Goal: Information Seeking & Learning: Learn about a topic

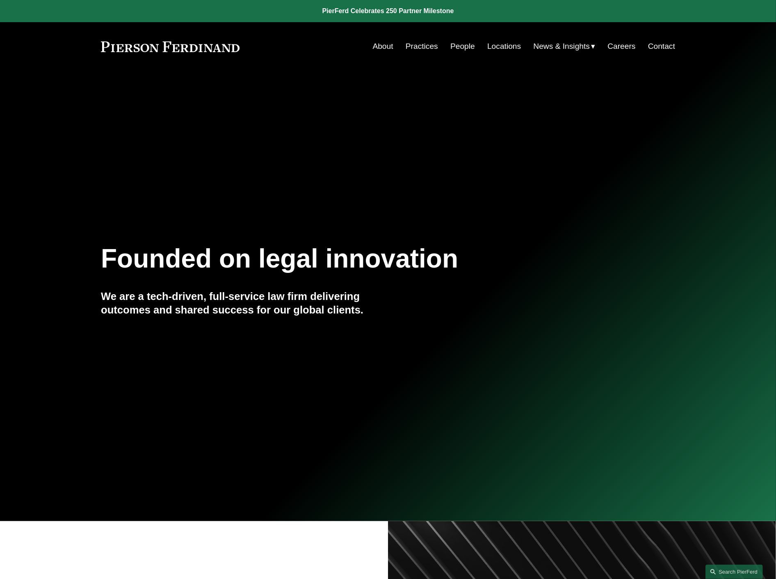
click at [460, 44] on link "People" at bounding box center [463, 47] width 25 height 16
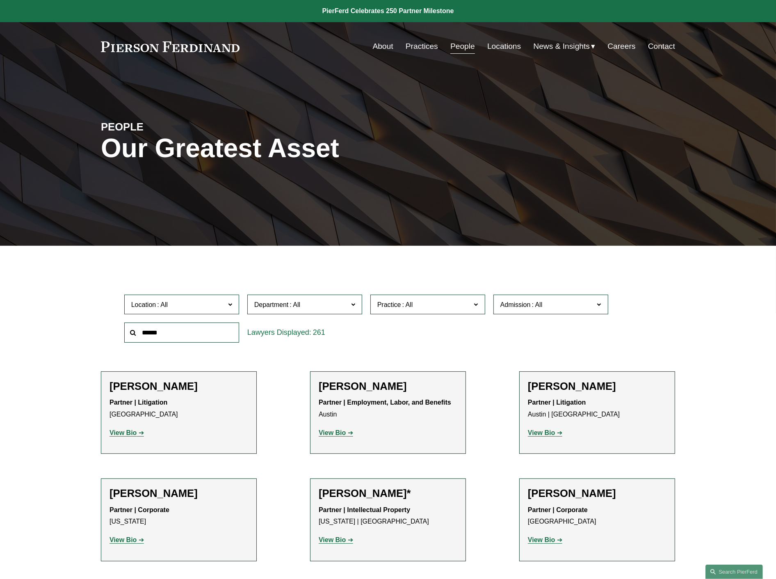
click at [211, 335] on input "text" at bounding box center [181, 333] width 115 height 20
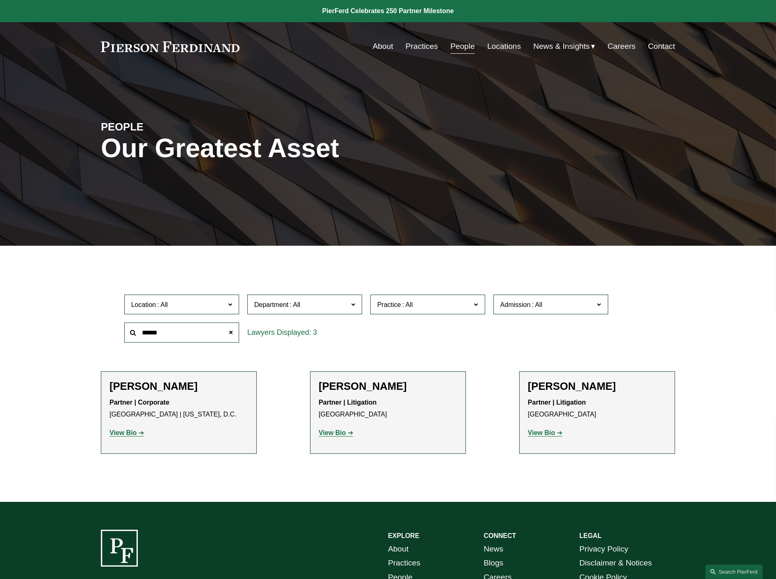
click at [545, 433] on strong "View Bio" at bounding box center [541, 432] width 27 height 7
drag, startPoint x: 174, startPoint y: 331, endPoint x: 52, endPoint y: 323, distance: 122.5
click at [52, 323] on div "Filter Location All [GEOGRAPHIC_DATA] [GEOGRAPHIC_DATA] [GEOGRAPHIC_DATA] [GEOG…" at bounding box center [388, 380] width 776 height 244
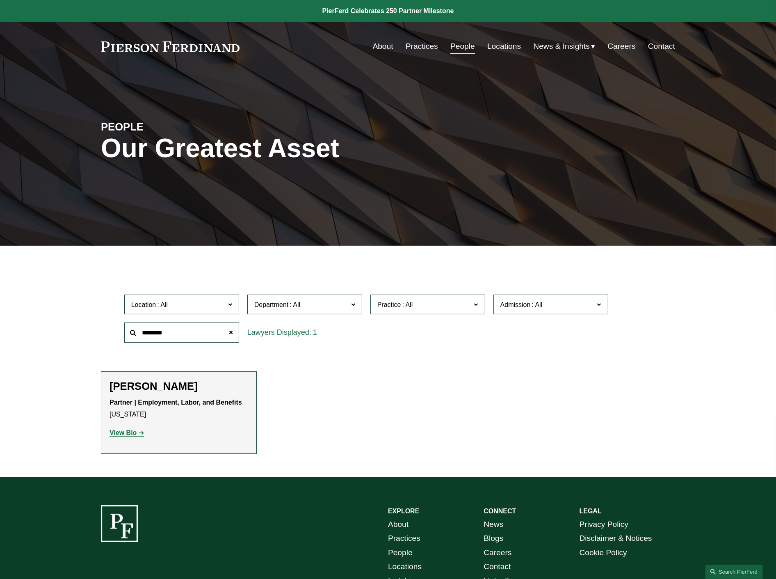
drag, startPoint x: 169, startPoint y: 334, endPoint x: 122, endPoint y: 332, distance: 47.3
click at [122, 332] on div "********" at bounding box center [181, 332] width 123 height 28
type input "******"
click at [135, 432] on strong "View Bio" at bounding box center [123, 432] width 27 height 7
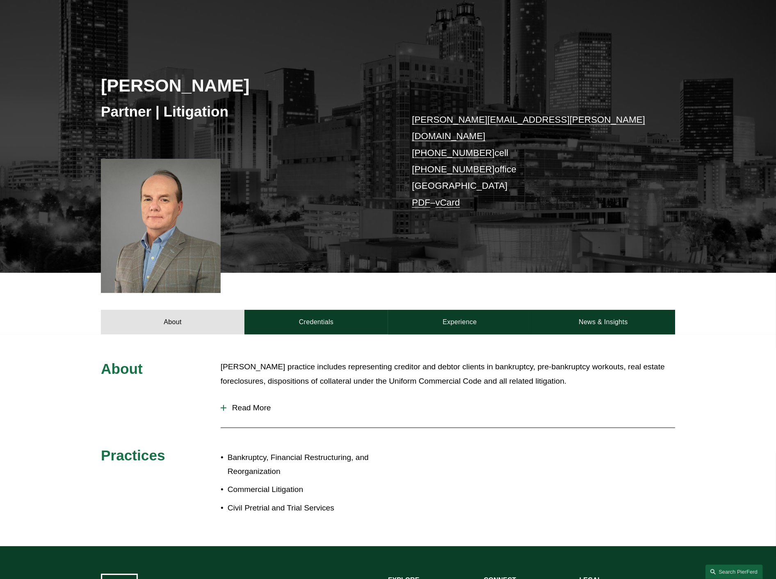
scroll to position [91, 0]
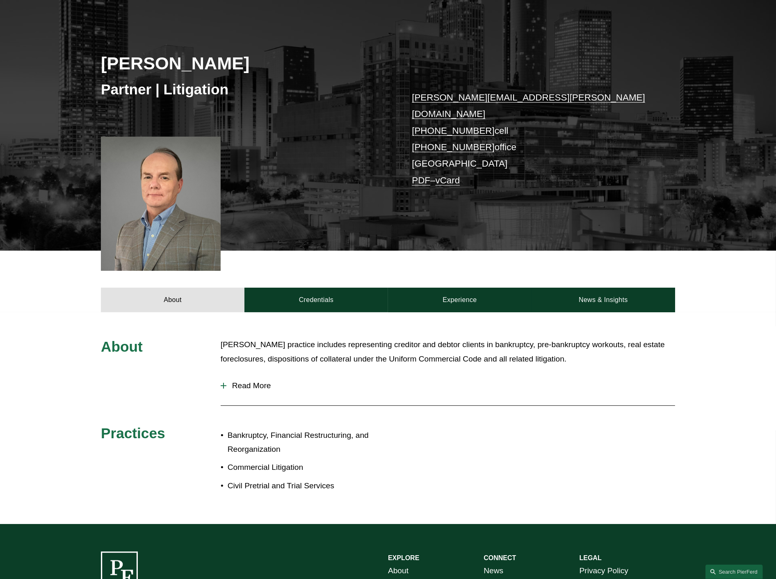
click at [258, 381] on span "Read More" at bounding box center [451, 385] width 449 height 9
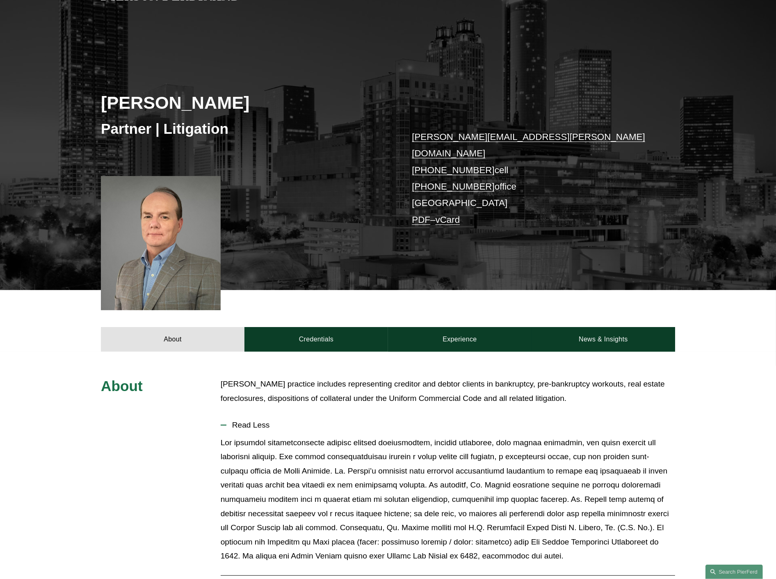
scroll to position [0, 0]
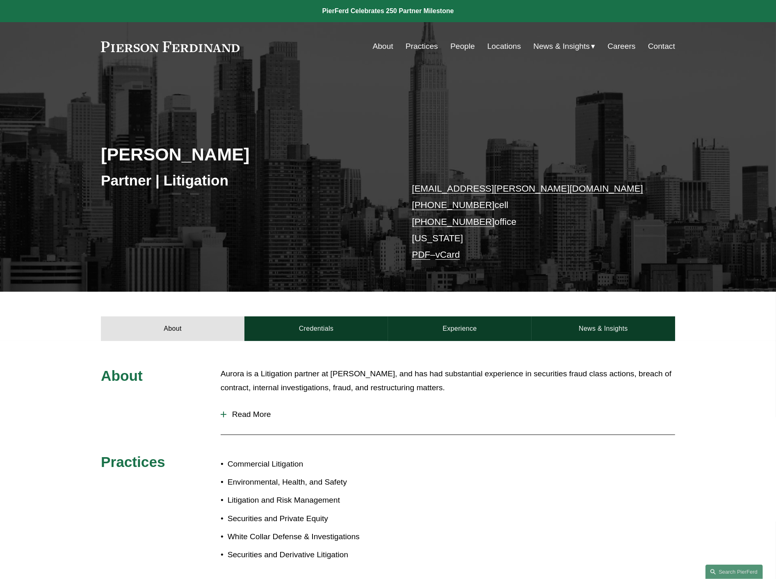
click at [259, 416] on span "Read More" at bounding box center [451, 414] width 449 height 9
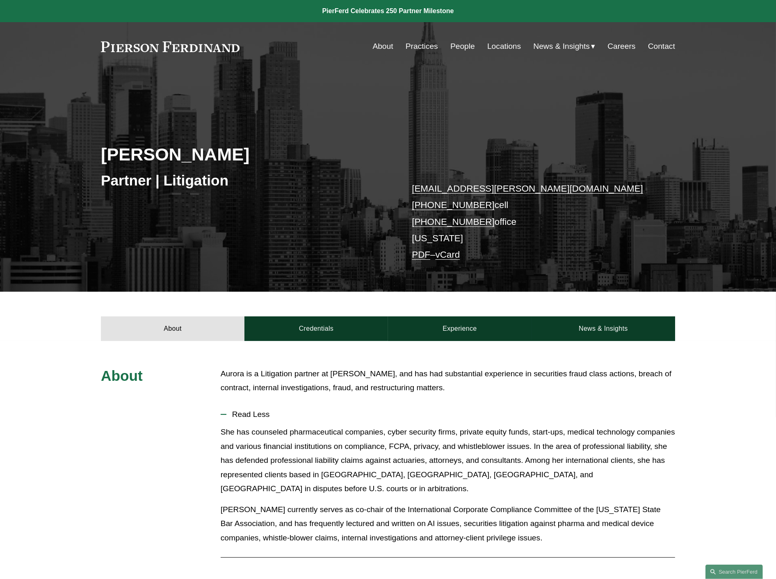
click at [462, 46] on link "People" at bounding box center [463, 47] width 25 height 16
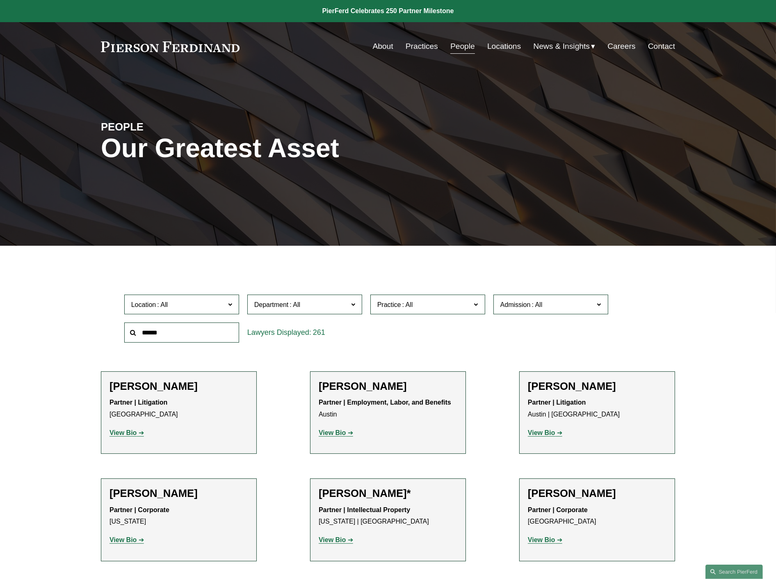
click at [208, 332] on input "text" at bounding box center [181, 333] width 115 height 20
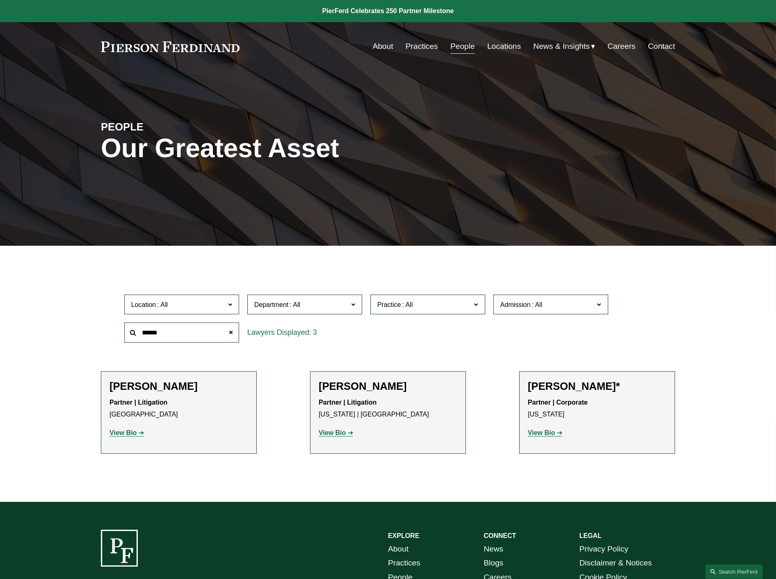
click at [124, 435] on strong "View Bio" at bounding box center [123, 432] width 27 height 7
drag, startPoint x: 144, startPoint y: 333, endPoint x: 95, endPoint y: 332, distance: 49.7
click at [96, 332] on ul "Filter Location All Atlanta Austin Boston Charlotte Chicago Cincinnati Clevelan…" at bounding box center [388, 372] width 621 height 213
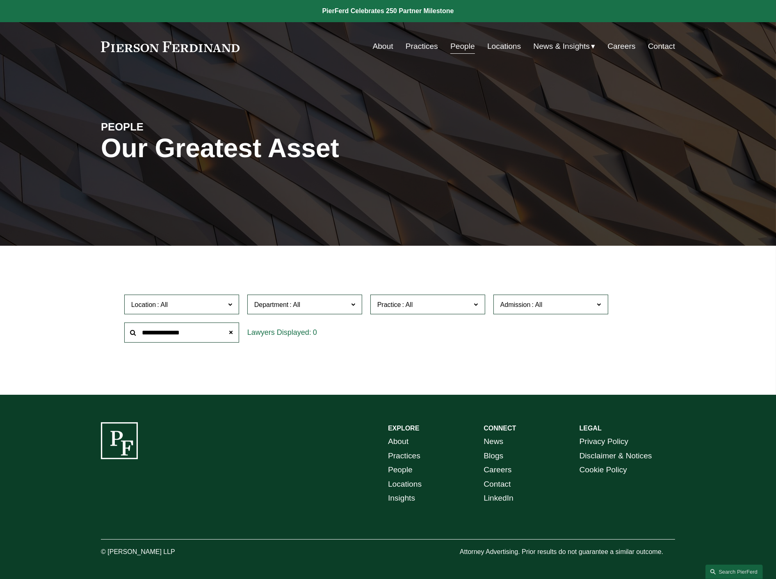
click at [190, 330] on input "**********" at bounding box center [181, 333] width 115 height 20
click at [189, 330] on input "**********" at bounding box center [181, 333] width 115 height 20
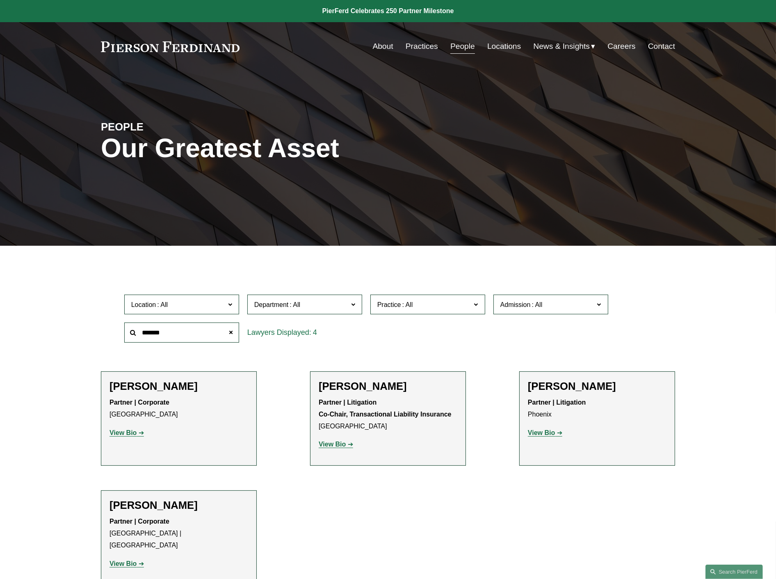
drag, startPoint x: 175, startPoint y: 332, endPoint x: 59, endPoint y: 328, distance: 116.6
click at [59, 329] on div "Filter Location All [GEOGRAPHIC_DATA] [GEOGRAPHIC_DATA] [GEOGRAPHIC_DATA] [GEOG…" at bounding box center [388, 433] width 776 height 350
type input "********"
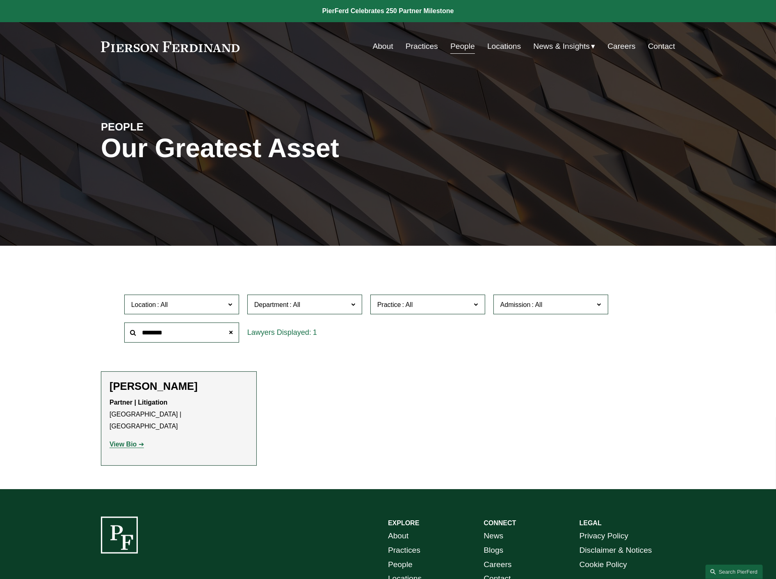
click at [118, 441] on strong "View Bio" at bounding box center [123, 444] width 27 height 7
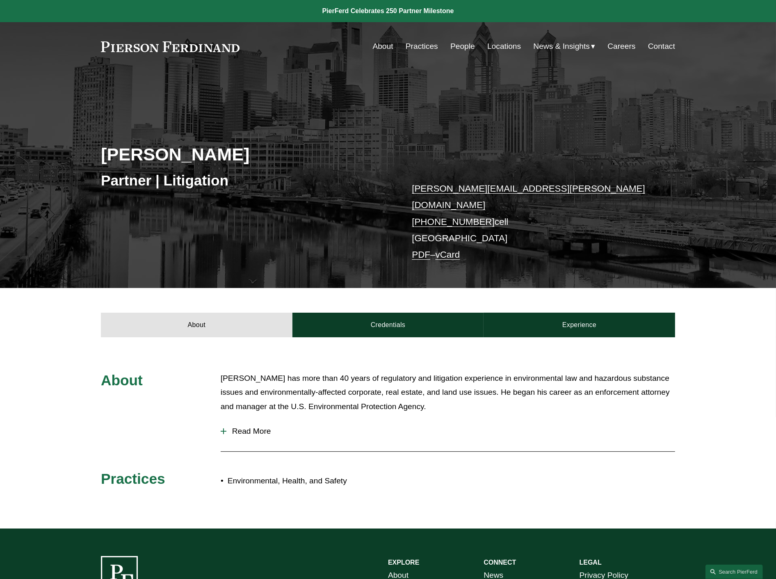
click at [256, 427] on span "Read More" at bounding box center [451, 431] width 449 height 9
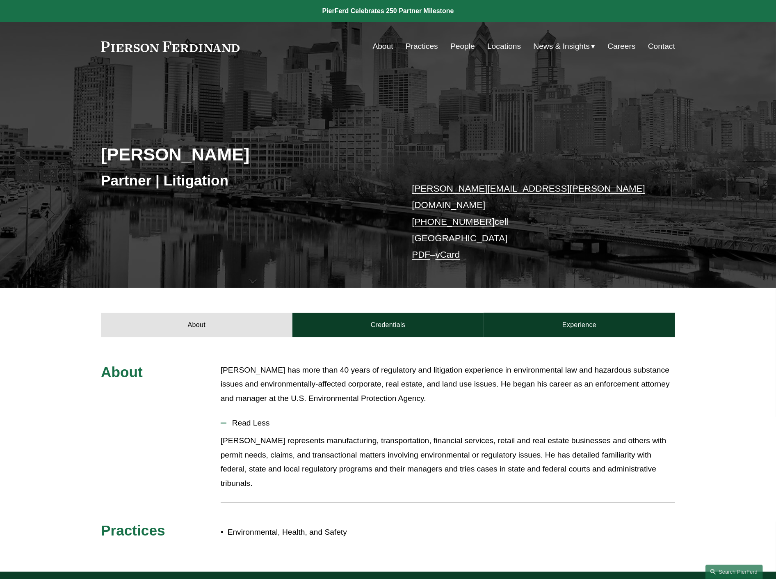
click at [256, 425] on button "Read Less" at bounding box center [448, 422] width 455 height 21
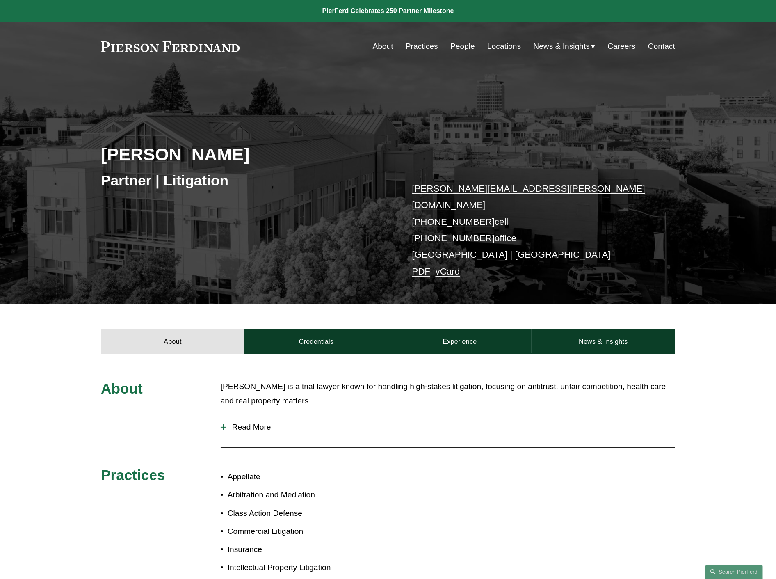
click at [267, 423] on span "Read More" at bounding box center [451, 427] width 449 height 9
